Goal: Task Accomplishment & Management: Complete application form

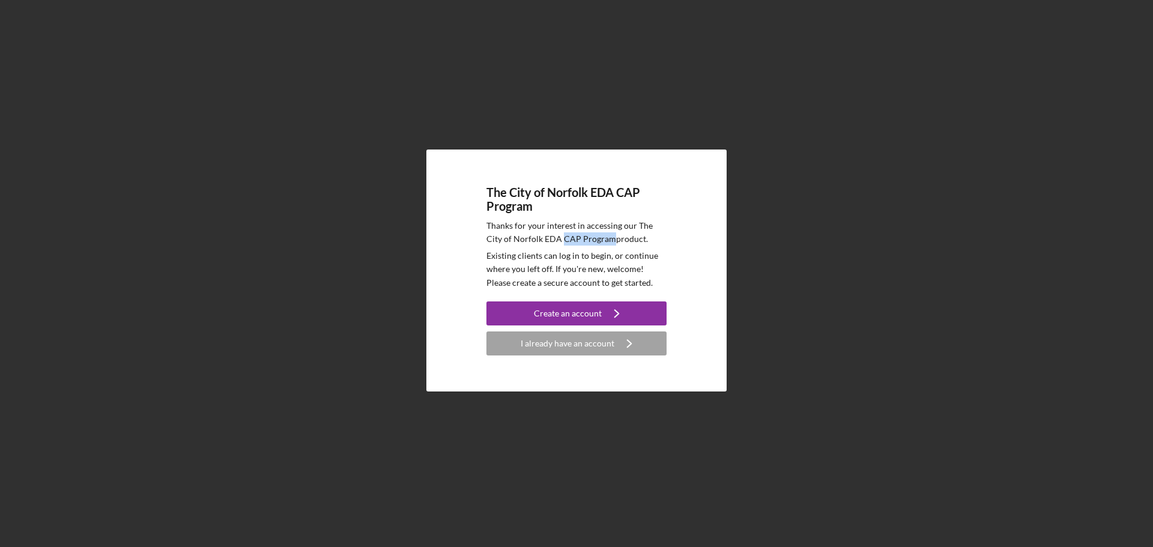
drag, startPoint x: 612, startPoint y: 238, endPoint x: 561, endPoint y: 240, distance: 50.5
click at [561, 240] on p "Thanks for your interest in accessing our The City of [GEOGRAPHIC_DATA] EDA CAP…" at bounding box center [576, 232] width 180 height 27
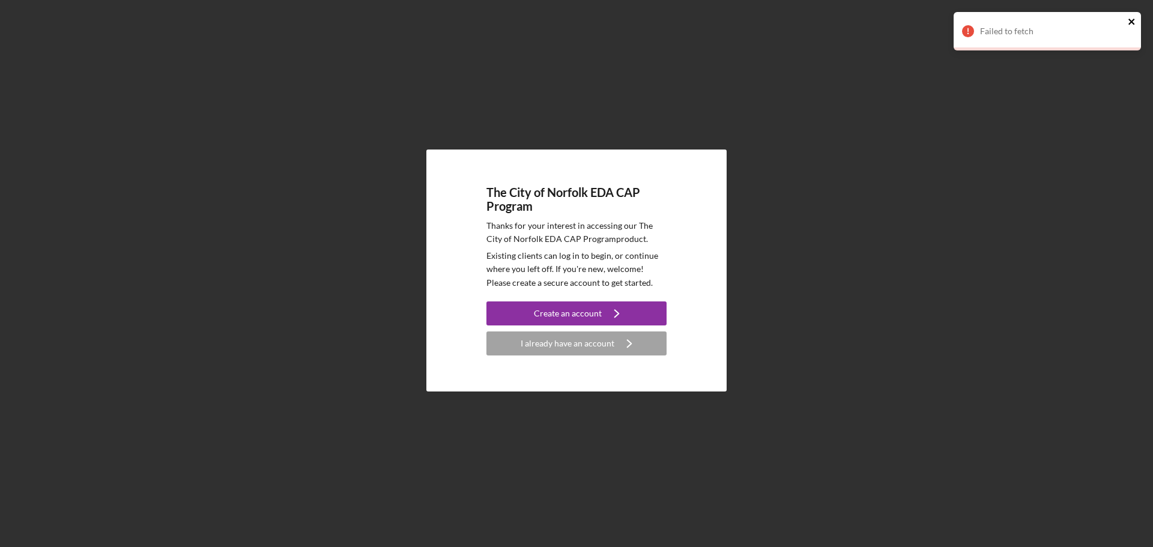
click at [1128, 20] on icon "close" at bounding box center [1132, 22] width 8 height 10
